Goal: Task Accomplishment & Management: Manage account settings

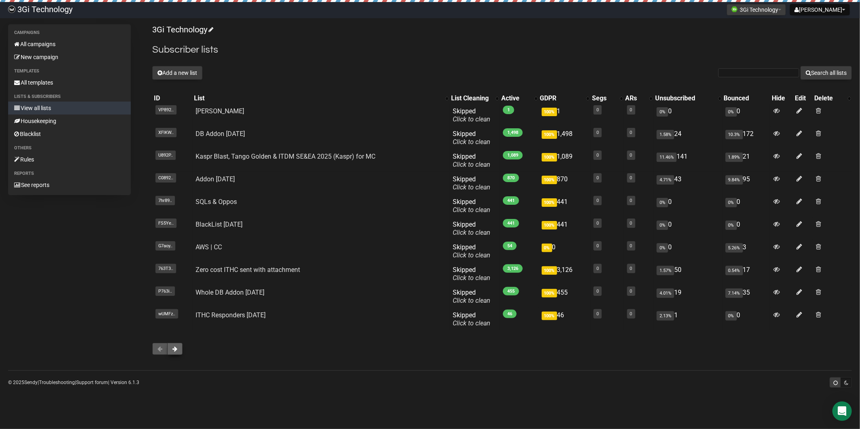
click at [177, 351] on span at bounding box center [175, 349] width 5 height 6
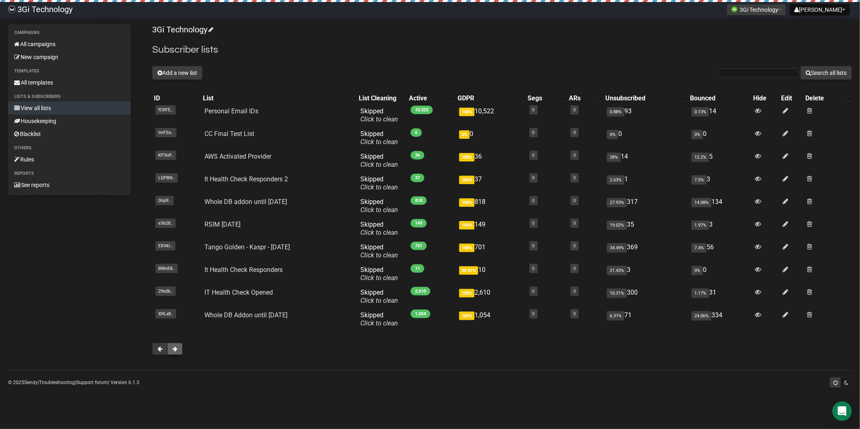
click at [178, 350] on button at bounding box center [174, 349] width 15 height 12
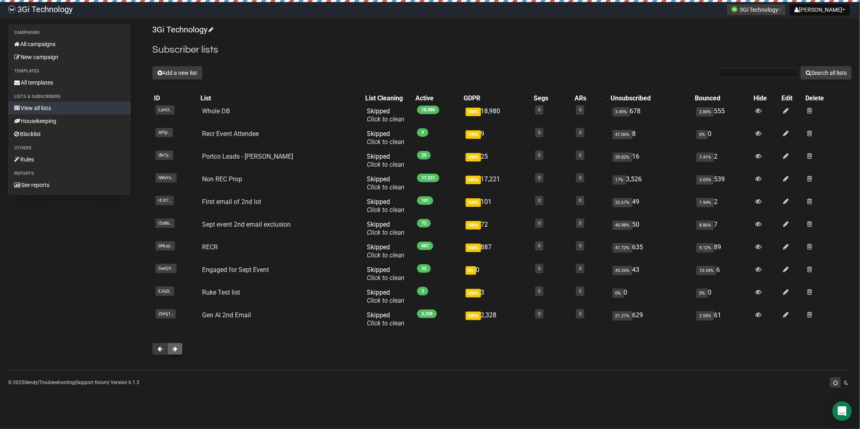
drag, startPoint x: 0, startPoint y: 0, endPoint x: 178, endPoint y: 350, distance: 393.0
click at [178, 350] on button at bounding box center [174, 349] width 15 height 12
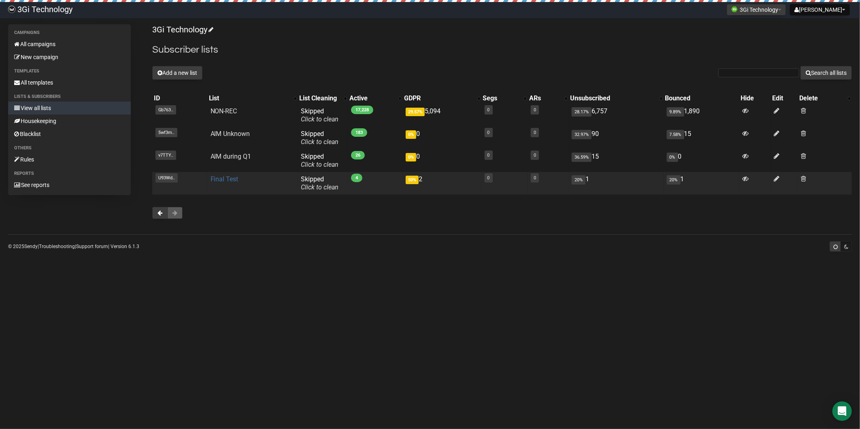
click at [226, 181] on link "Final Test" at bounding box center [225, 179] width 28 height 8
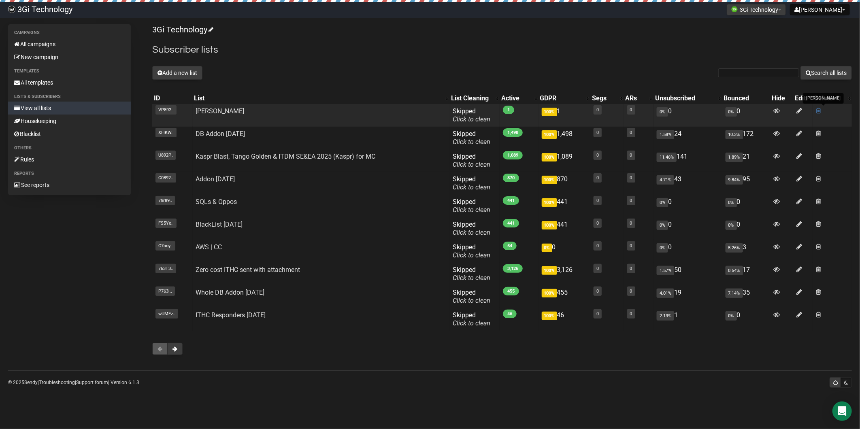
click at [818, 111] on span at bounding box center [818, 110] width 5 height 7
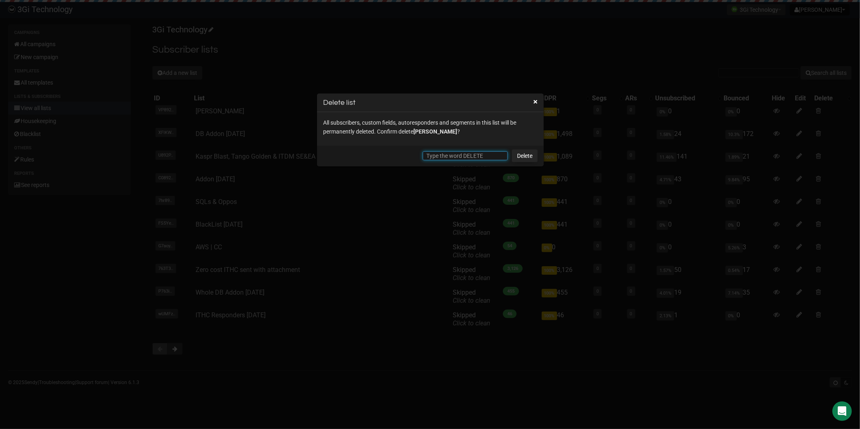
click at [484, 153] on input "text" at bounding box center [465, 155] width 85 height 9
type input "DELETE"
click at [531, 159] on link "Delete" at bounding box center [525, 155] width 26 height 13
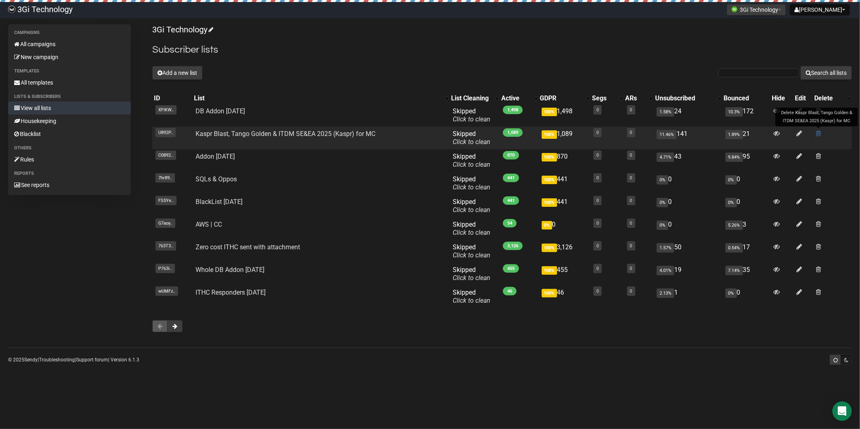
click at [819, 134] on span at bounding box center [818, 133] width 5 height 7
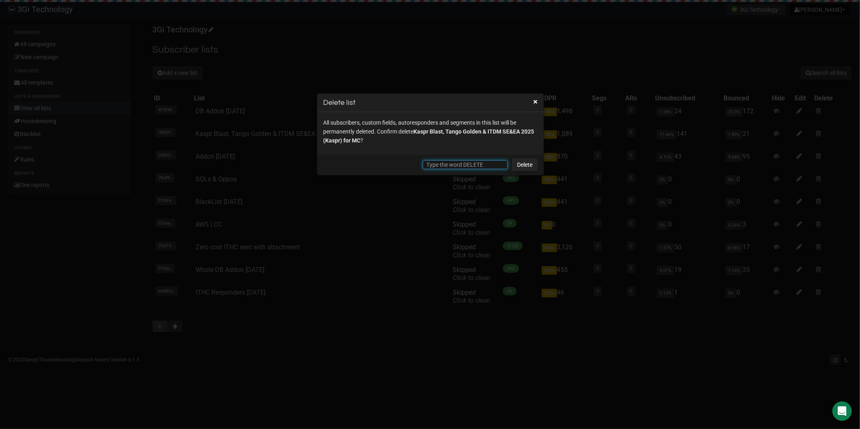
click at [465, 166] on input "text" at bounding box center [465, 164] width 85 height 9
type input "DELETE"
click at [522, 164] on link "Delete" at bounding box center [525, 164] width 26 height 13
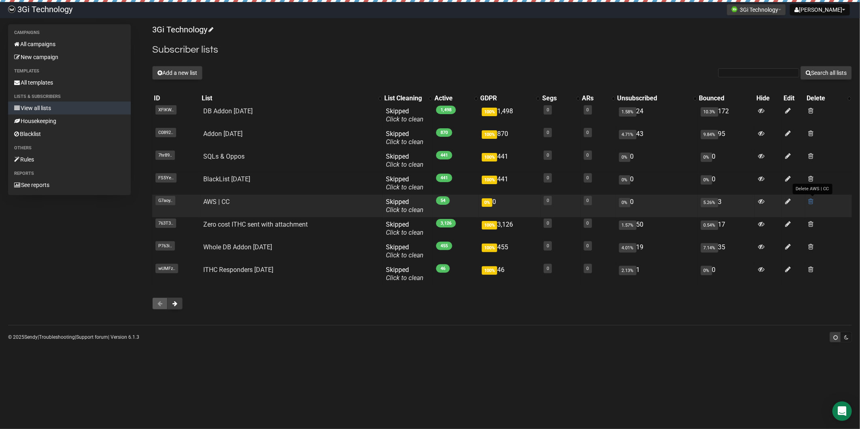
click at [812, 204] on span at bounding box center [811, 201] width 5 height 7
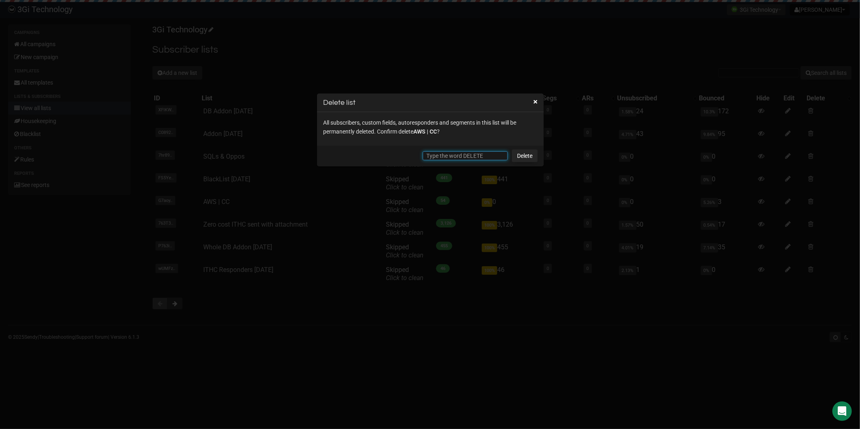
click at [456, 156] on input "text" at bounding box center [465, 155] width 85 height 9
paste input "DELETE"
type input "DELETE"
click at [523, 154] on link "Delete" at bounding box center [525, 155] width 26 height 13
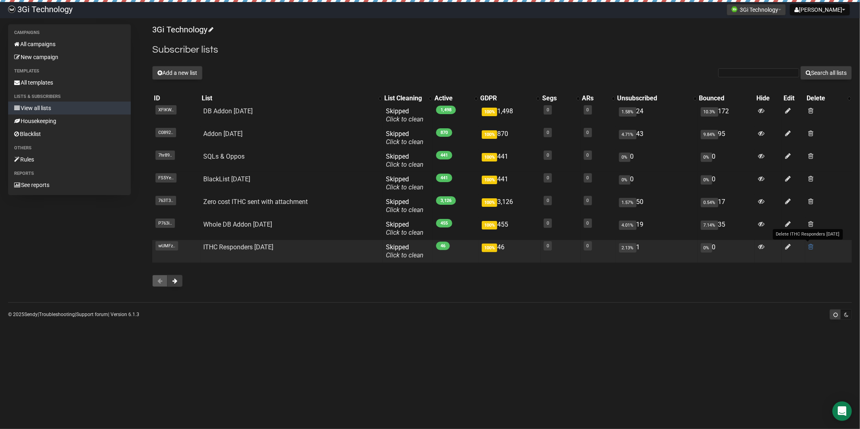
click at [811, 246] on span at bounding box center [811, 246] width 5 height 7
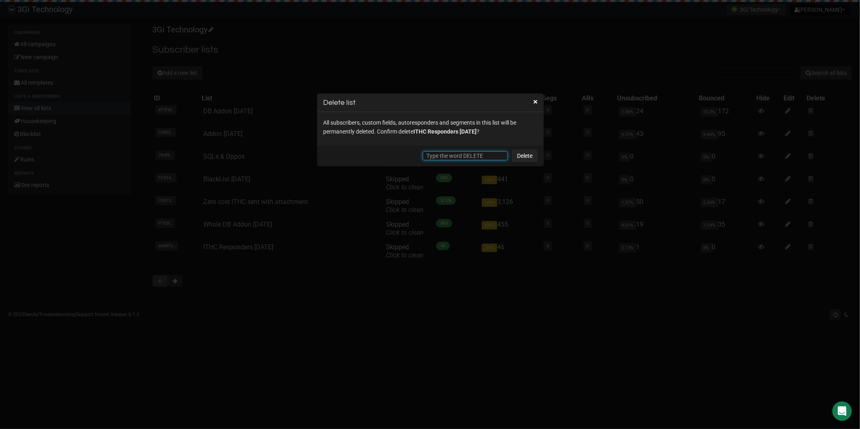
click at [447, 158] on input "text" at bounding box center [465, 155] width 85 height 9
paste input "DELETE"
type input "DELETE"
click at [530, 156] on link "Delete" at bounding box center [525, 155] width 26 height 13
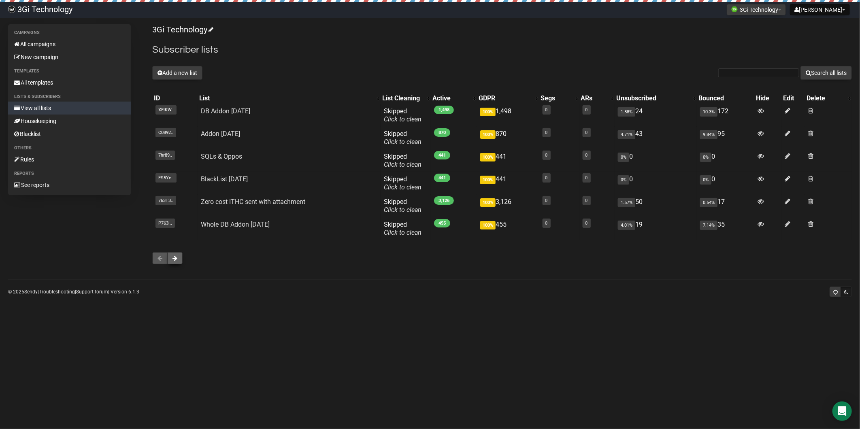
click at [179, 256] on button at bounding box center [174, 258] width 15 height 12
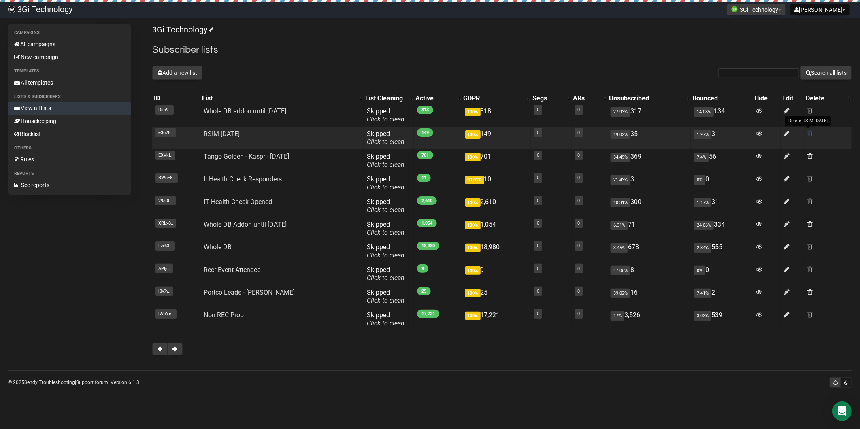
click at [813, 132] on span at bounding box center [810, 133] width 5 height 7
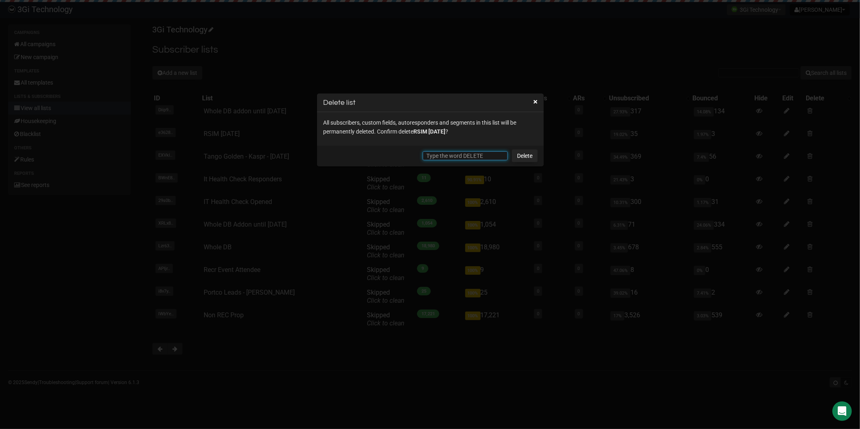
click at [475, 156] on input "text" at bounding box center [465, 155] width 85 height 9
paste input "DELETE"
type input "DELETE"
click at [524, 158] on link "Delete" at bounding box center [525, 155] width 26 height 13
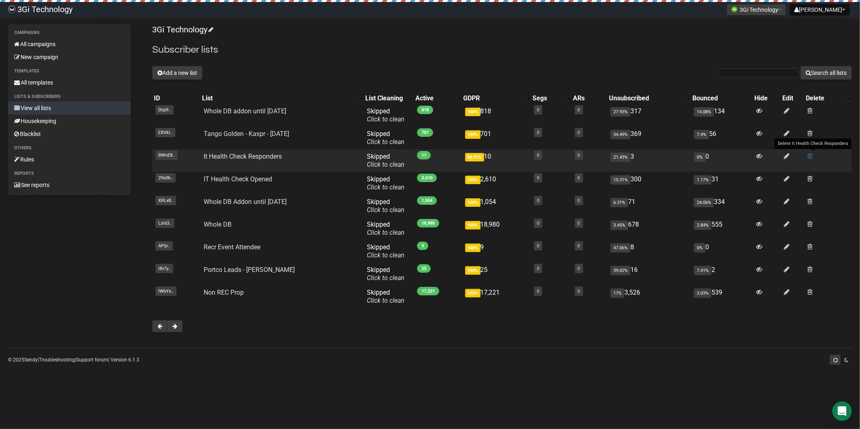
click at [809, 154] on span at bounding box center [810, 156] width 5 height 7
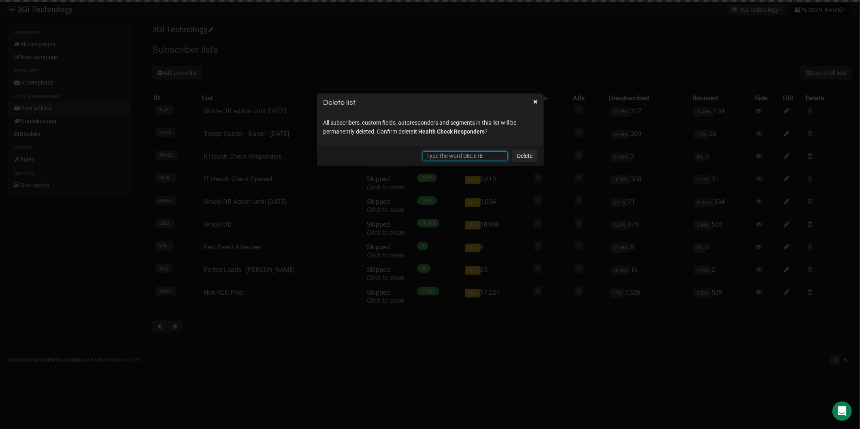
click at [458, 155] on input "text" at bounding box center [465, 155] width 85 height 9
paste input "DELETE"
click at [532, 155] on link "Delete" at bounding box center [525, 155] width 26 height 13
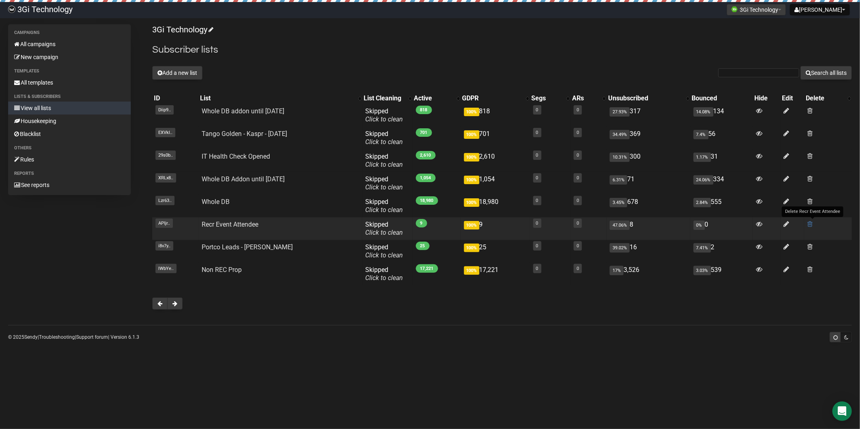
click at [811, 223] on span at bounding box center [809, 224] width 5 height 7
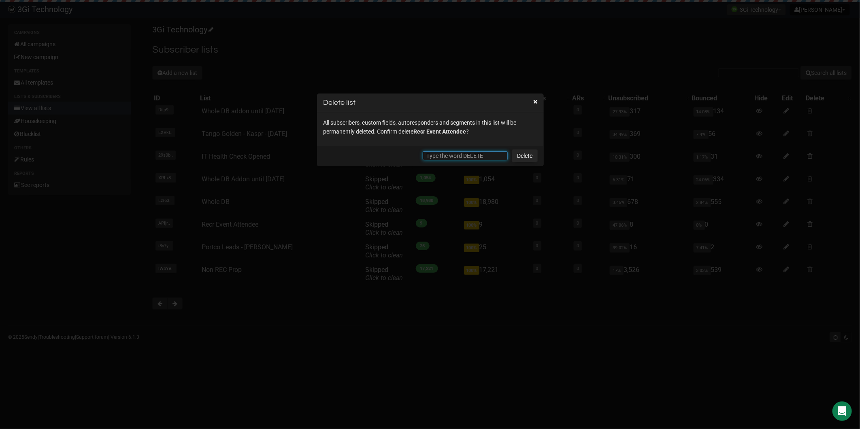
click at [482, 155] on input "text" at bounding box center [465, 155] width 85 height 9
paste input "DELETE"
type input "DELETE"
click at [517, 158] on link "Delete" at bounding box center [525, 155] width 26 height 13
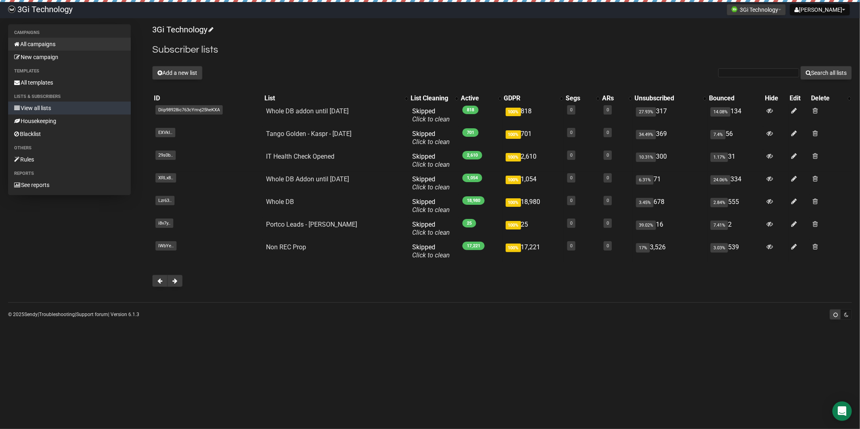
click at [56, 43] on link "All campaigns" at bounding box center [69, 44] width 123 height 13
